Goal: Task Accomplishment & Management: Use online tool/utility

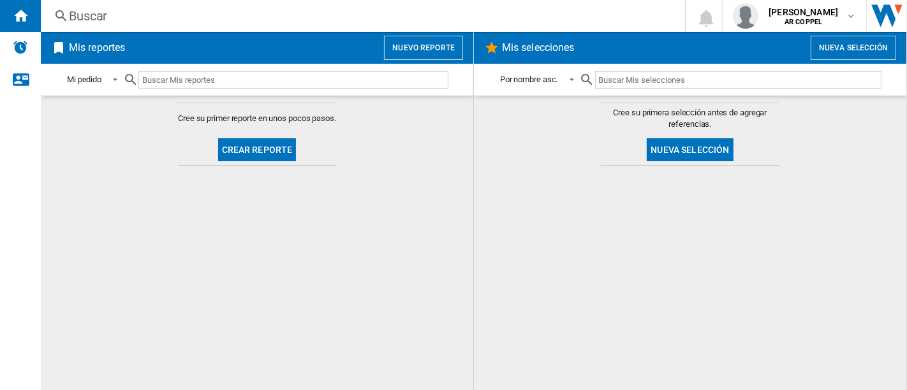
click at [247, 142] on button "Crear reporte" at bounding box center [257, 149] width 78 height 23
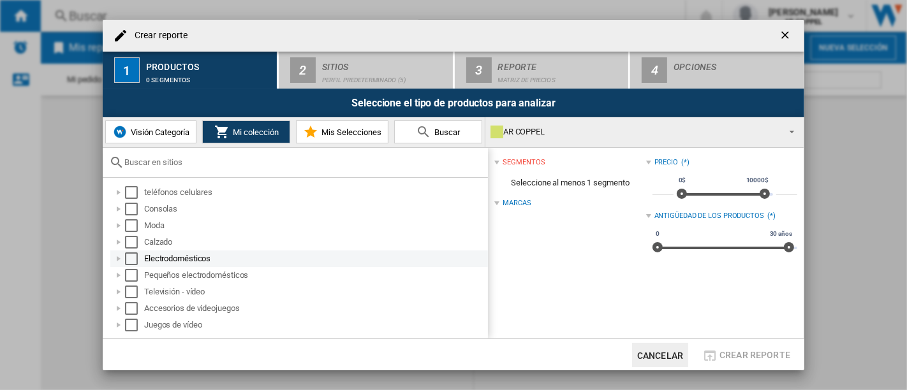
click at [120, 260] on div at bounding box center [118, 259] width 13 height 13
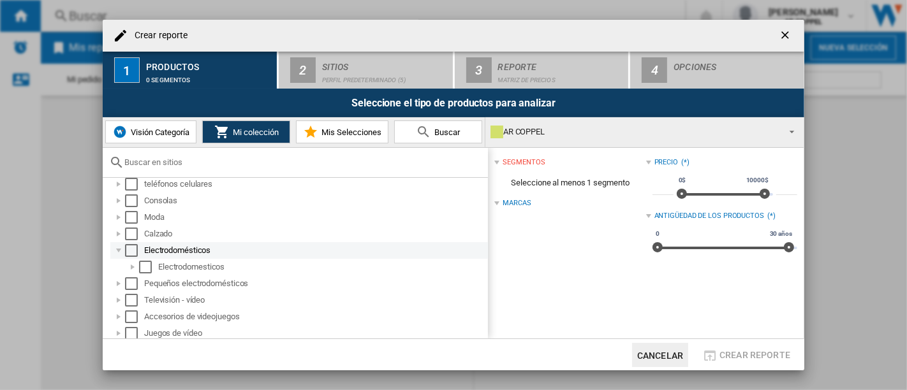
scroll to position [10, 0]
click at [133, 262] on div at bounding box center [132, 265] width 13 height 13
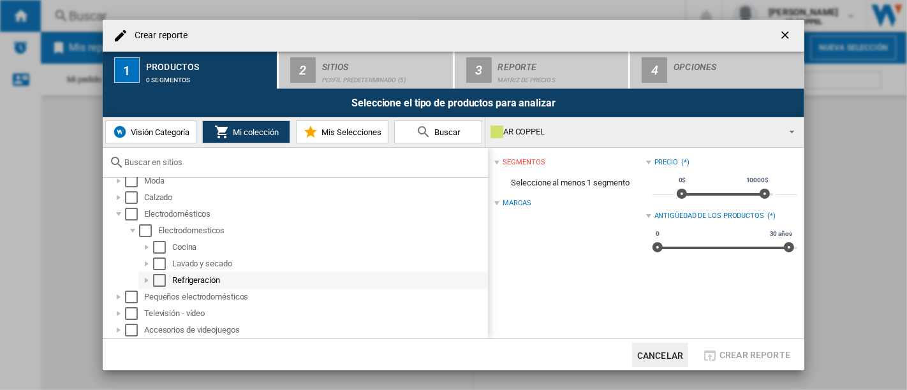
scroll to position [60, 0]
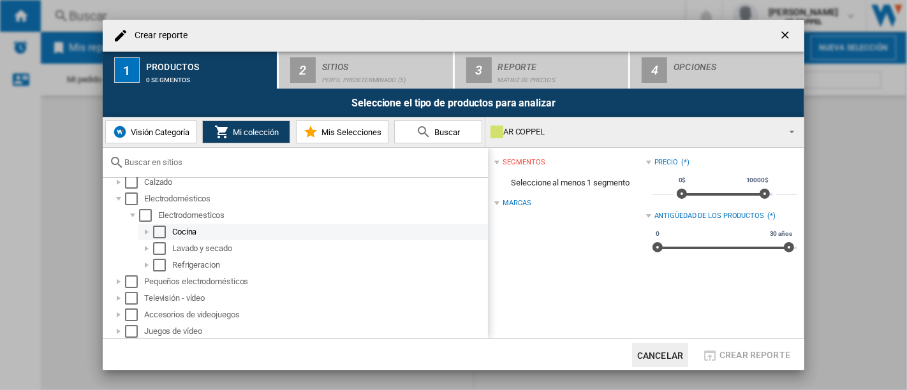
click at [148, 233] on div at bounding box center [146, 232] width 13 height 13
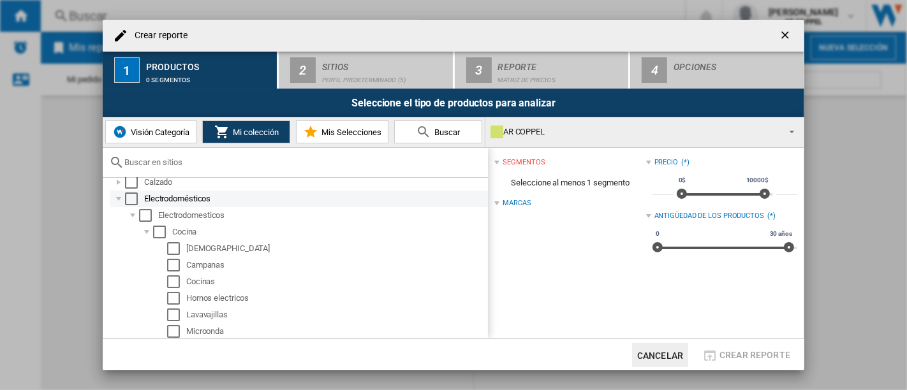
click at [123, 193] on div at bounding box center [118, 199] width 13 height 13
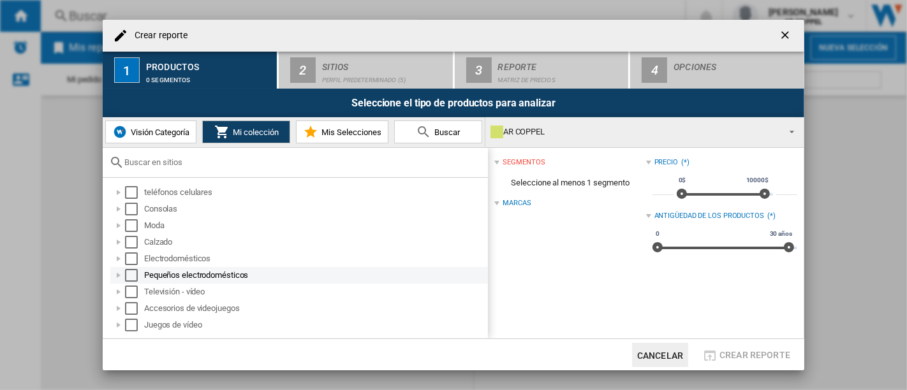
click at [118, 274] on div at bounding box center [118, 275] width 13 height 13
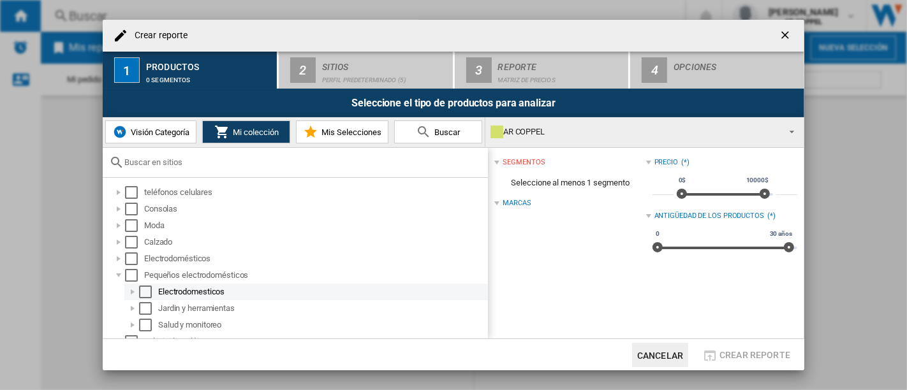
click at [135, 292] on div at bounding box center [132, 292] width 13 height 13
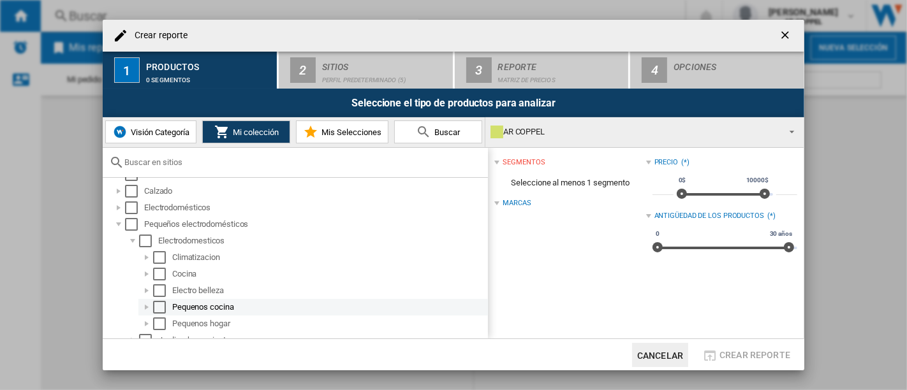
scroll to position [71, 0]
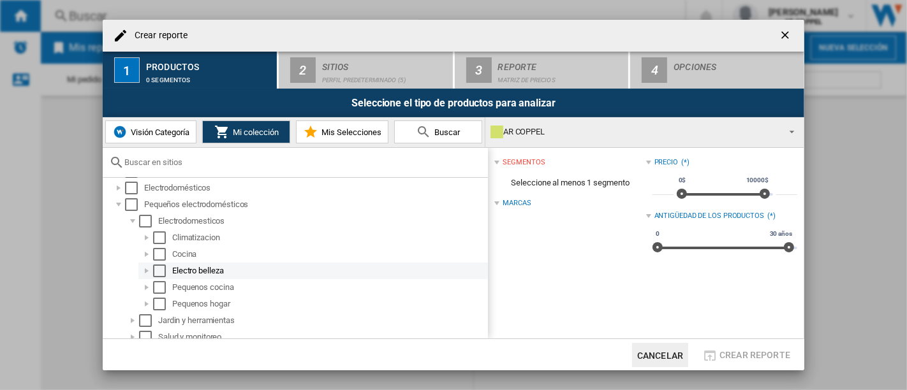
click at [155, 271] on div "Seleccionar" at bounding box center [159, 271] width 13 height 13
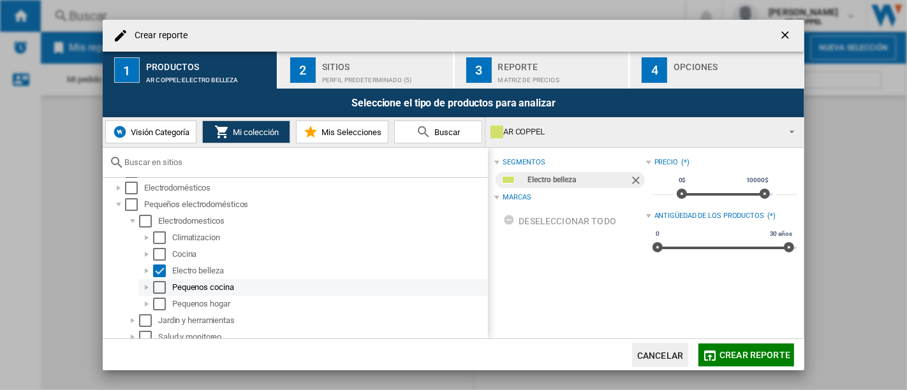
click at [158, 286] on div "Seleccionar" at bounding box center [159, 287] width 13 height 13
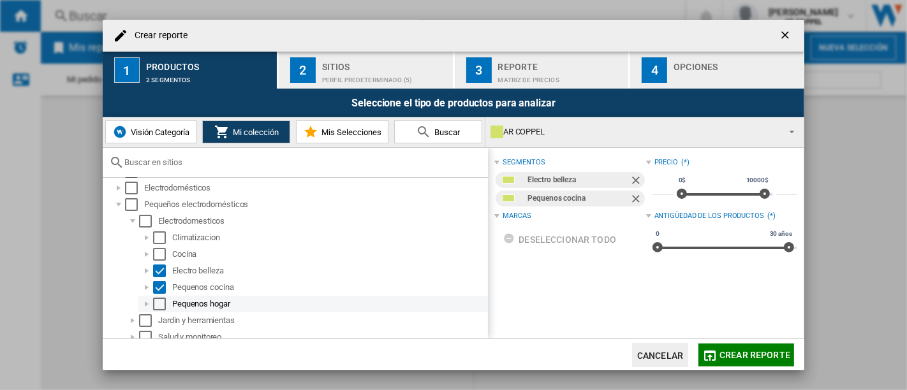
click at [160, 300] on div "Seleccionar" at bounding box center [159, 304] width 13 height 13
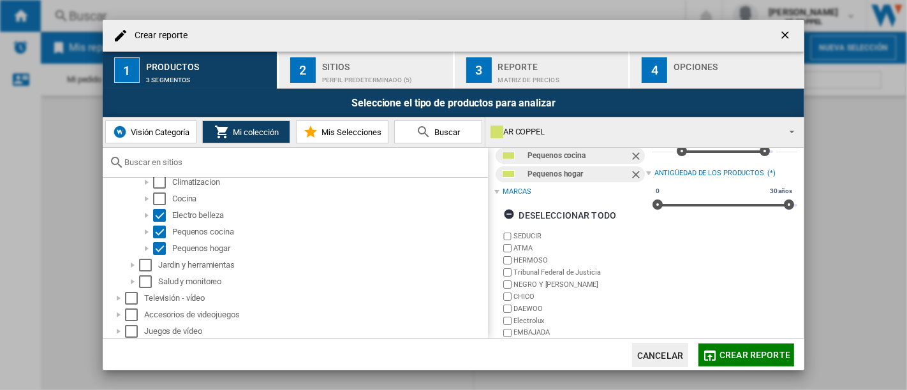
scroll to position [0, 0]
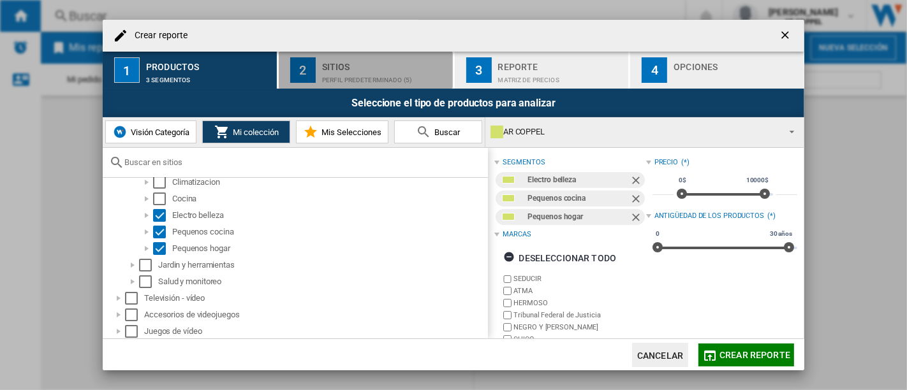
click at [331, 73] on div "Perfil predeterminado (5)" at bounding box center [385, 76] width 126 height 13
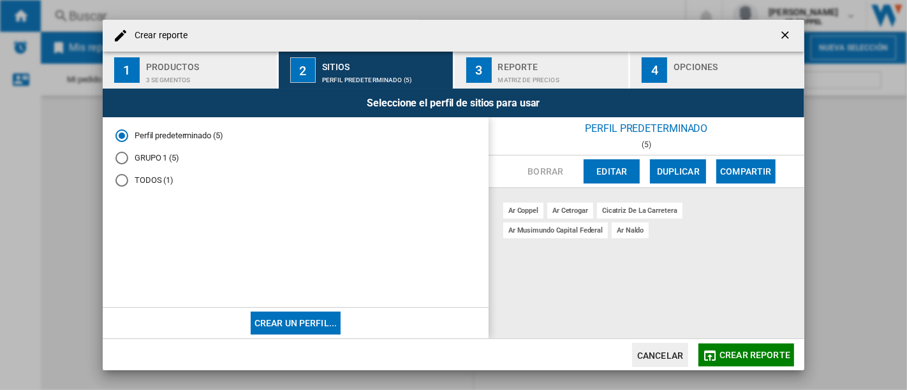
click at [531, 70] on div "Matriz de precios" at bounding box center [561, 76] width 126 height 13
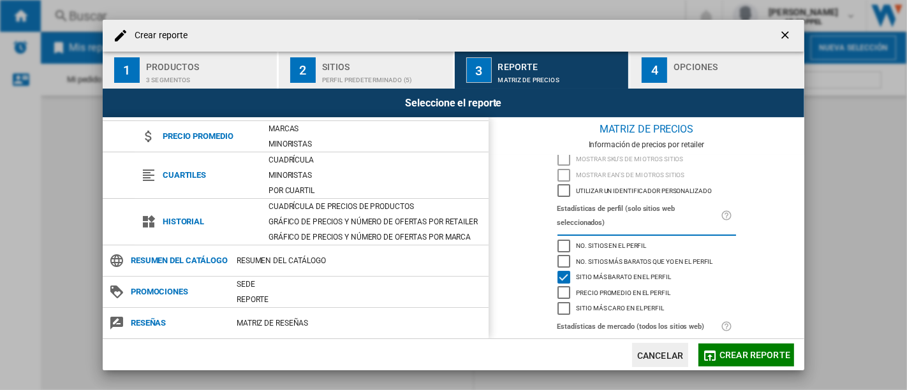
scroll to position [132, 0]
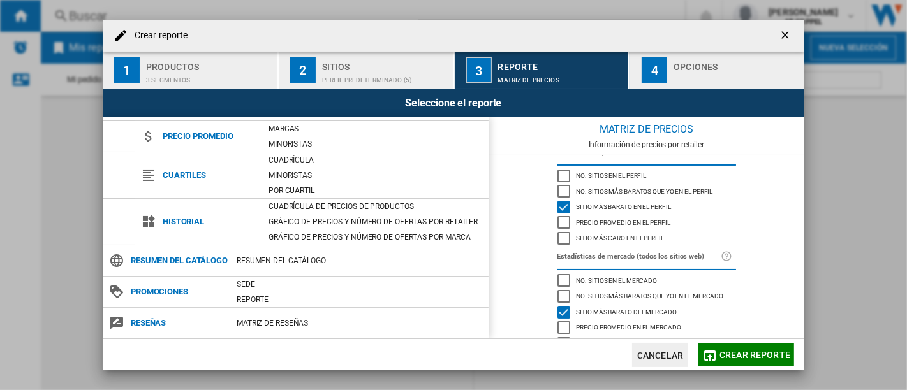
click at [565, 306] on div "Sitio más barato del mercado" at bounding box center [563, 312] width 13 height 13
click at [557, 306] on div "Sitio más barato del mercado" at bounding box center [563, 312] width 13 height 13
click at [563, 201] on div "Sitio más barato en el perfil" at bounding box center [563, 207] width 13 height 13
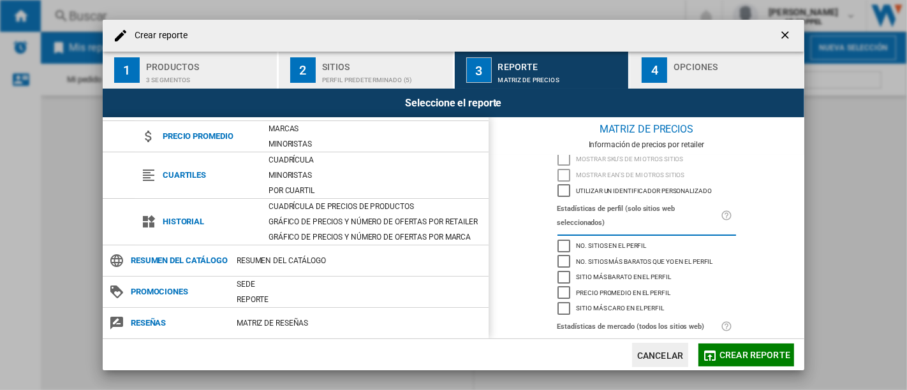
click at [557, 271] on div "Sitio más barato en el perfil" at bounding box center [563, 277] width 13 height 13
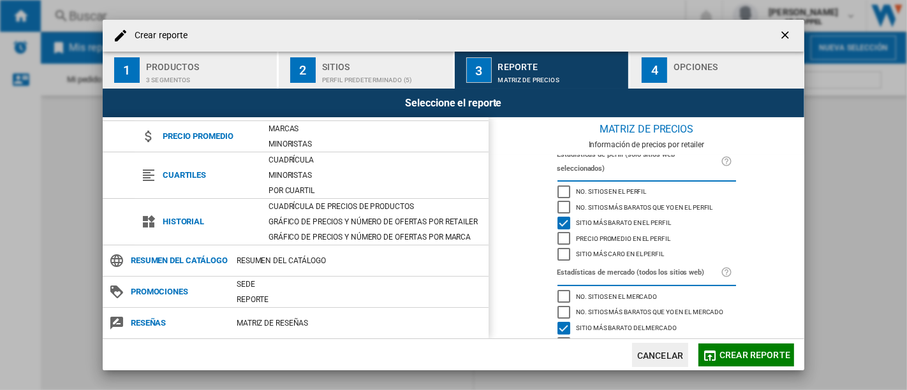
scroll to position [132, 0]
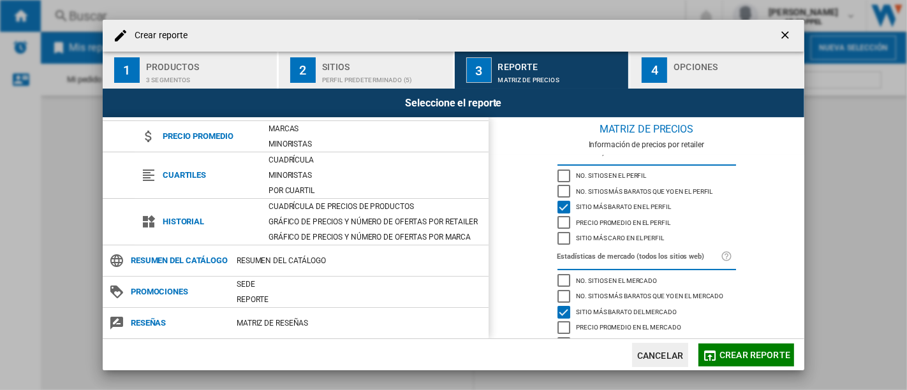
click at [653, 74] on font "4" at bounding box center [654, 70] width 7 height 15
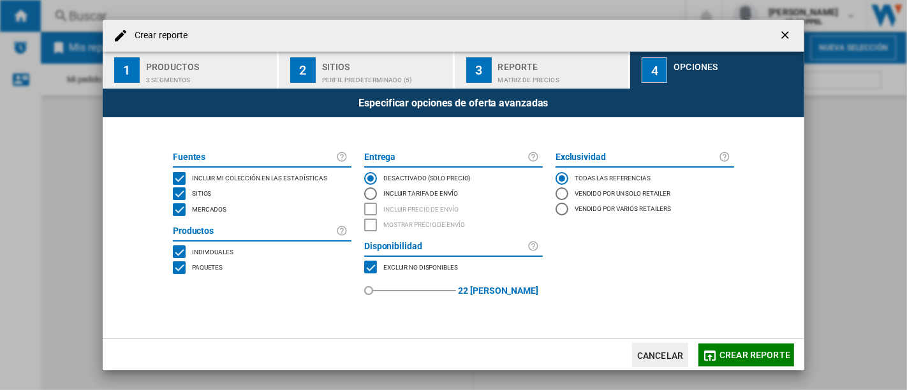
click at [191, 207] on div "Mercados" at bounding box center [208, 209] width 38 height 13
click at [716, 351] on md-icon "button" at bounding box center [709, 355] width 15 height 15
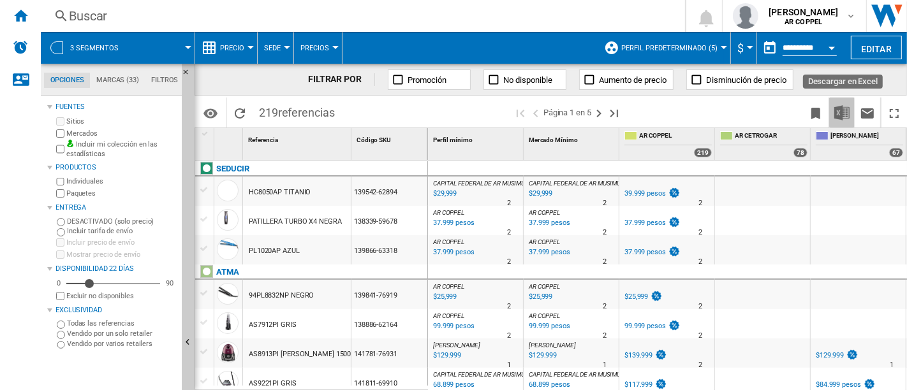
click at [816, 114] on img "Descargar en Excel" at bounding box center [841, 112] width 15 height 15
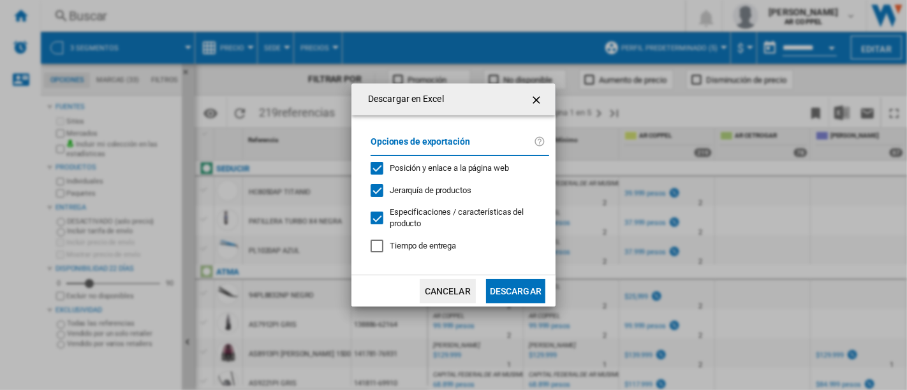
click at [506, 283] on button "Descargar" at bounding box center [515, 291] width 59 height 24
